Goal: Navigation & Orientation: Find specific page/section

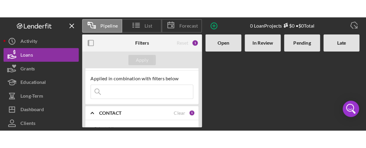
scroll to position [10, 0]
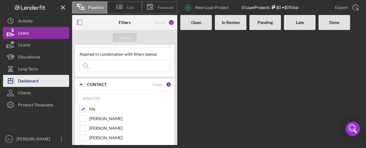
click at [29, 78] on div "Dashboard" at bounding box center [28, 82] width 20 height 14
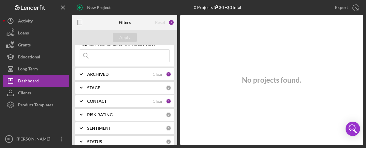
scroll to position [44, 0]
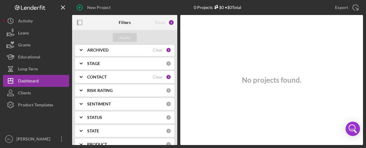
click at [80, 48] on icon "Icon/Expander" at bounding box center [81, 50] width 15 height 15
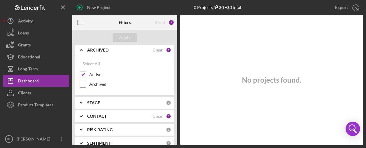
click at [85, 81] on input "Archived" at bounding box center [83, 84] width 6 height 6
checkbox input "true"
click at [129, 37] on div "Apply" at bounding box center [124, 37] width 11 height 9
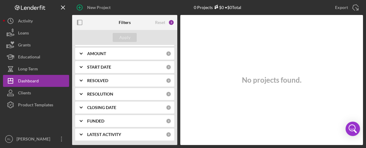
scroll to position [0, 0]
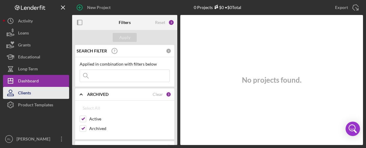
click at [15, 96] on icon "button" at bounding box center [10, 93] width 15 height 15
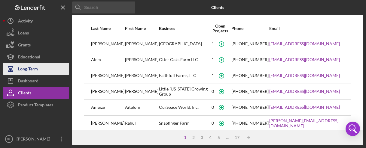
click at [18, 72] on div "Long-Term" at bounding box center [28, 70] width 20 height 14
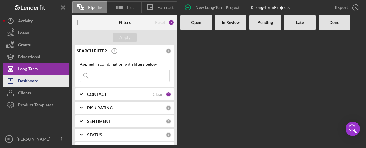
click at [23, 81] on div "Dashboard" at bounding box center [28, 82] width 20 height 14
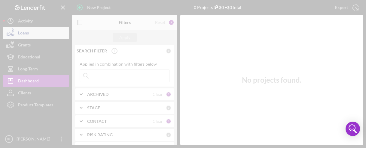
click at [32, 31] on div at bounding box center [183, 74] width 366 height 148
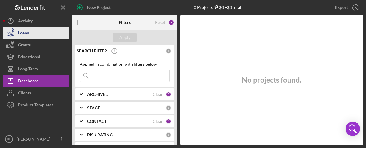
click at [32, 31] on button "Loans" at bounding box center [36, 33] width 66 height 12
